Goal: Task Accomplishment & Management: Use online tool/utility

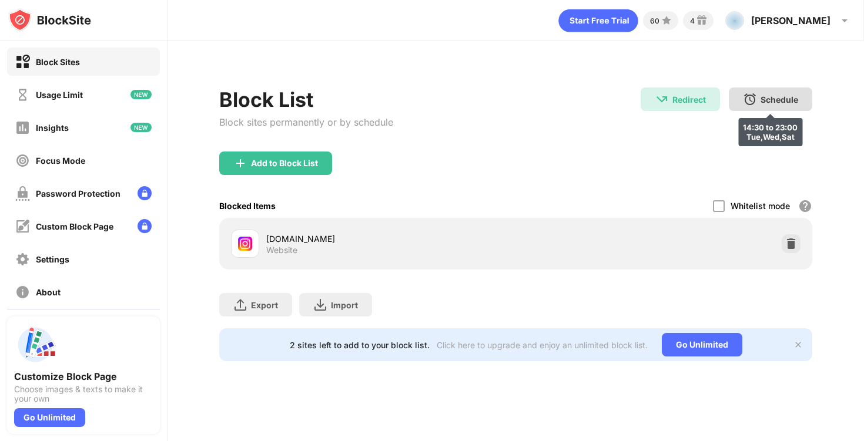
click at [757, 105] on div "Schedule 14:30 to 23:00 Tue,Wed,Sat" at bounding box center [770, 100] width 83 height 24
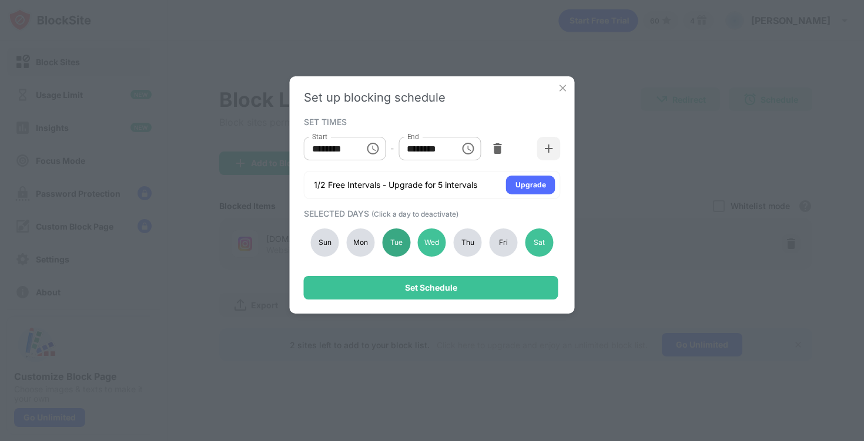
click at [399, 242] on div "Tue" at bounding box center [396, 243] width 28 height 28
click at [430, 242] on div "Wed" at bounding box center [432, 243] width 28 height 28
click at [541, 246] on div "Sat" at bounding box center [539, 243] width 28 height 28
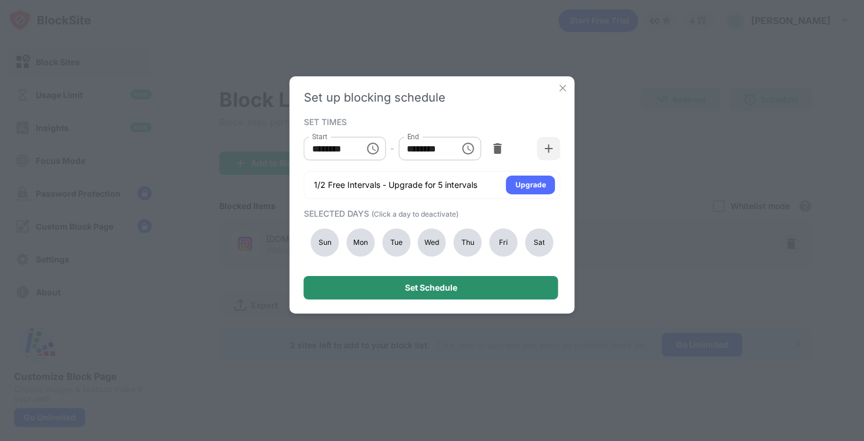
click at [495, 280] on div "Set Schedule" at bounding box center [431, 288] width 255 height 24
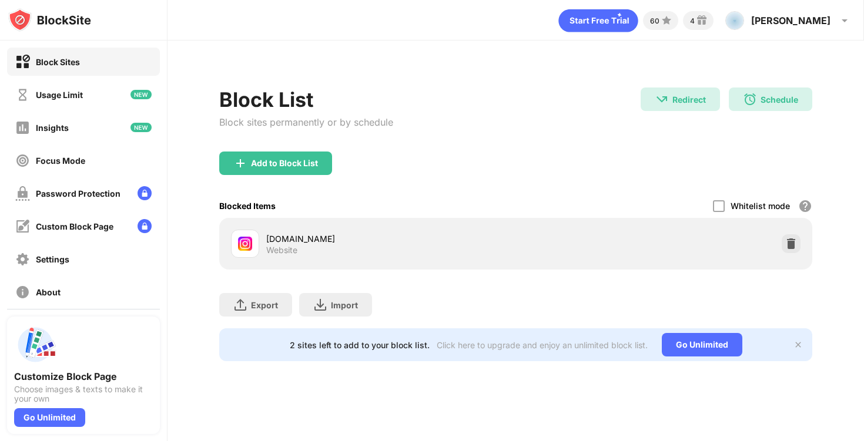
click at [764, 106] on div "Schedule 14:30 to 23:00" at bounding box center [770, 100] width 83 height 24
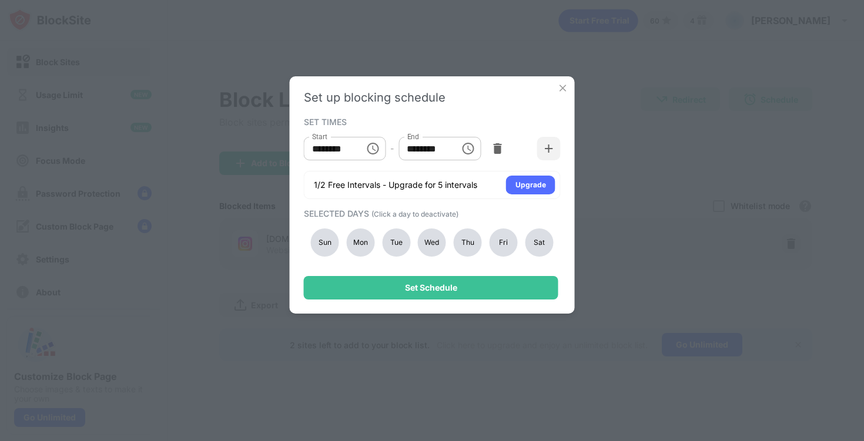
click at [441, 251] on div "Wed" at bounding box center [432, 243] width 28 height 28
click at [429, 239] on div "Wed" at bounding box center [432, 243] width 28 height 28
click at [538, 245] on div "Sat" at bounding box center [539, 243] width 28 height 28
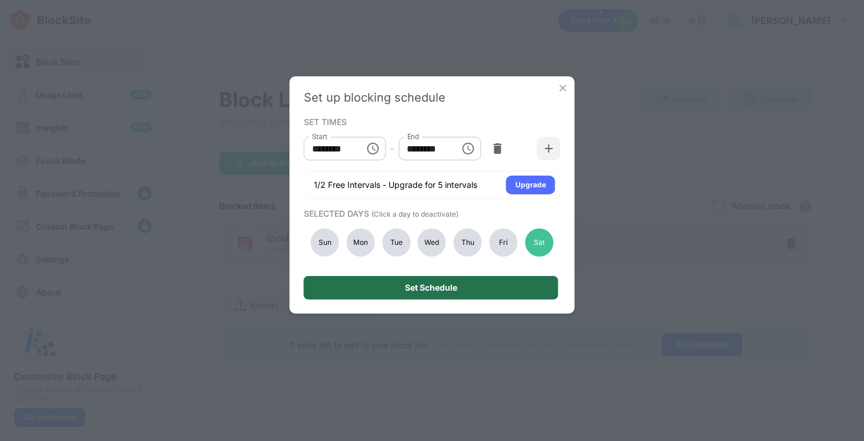
click at [490, 286] on div "Set Schedule" at bounding box center [431, 288] width 255 height 24
